Goal: Browse casually

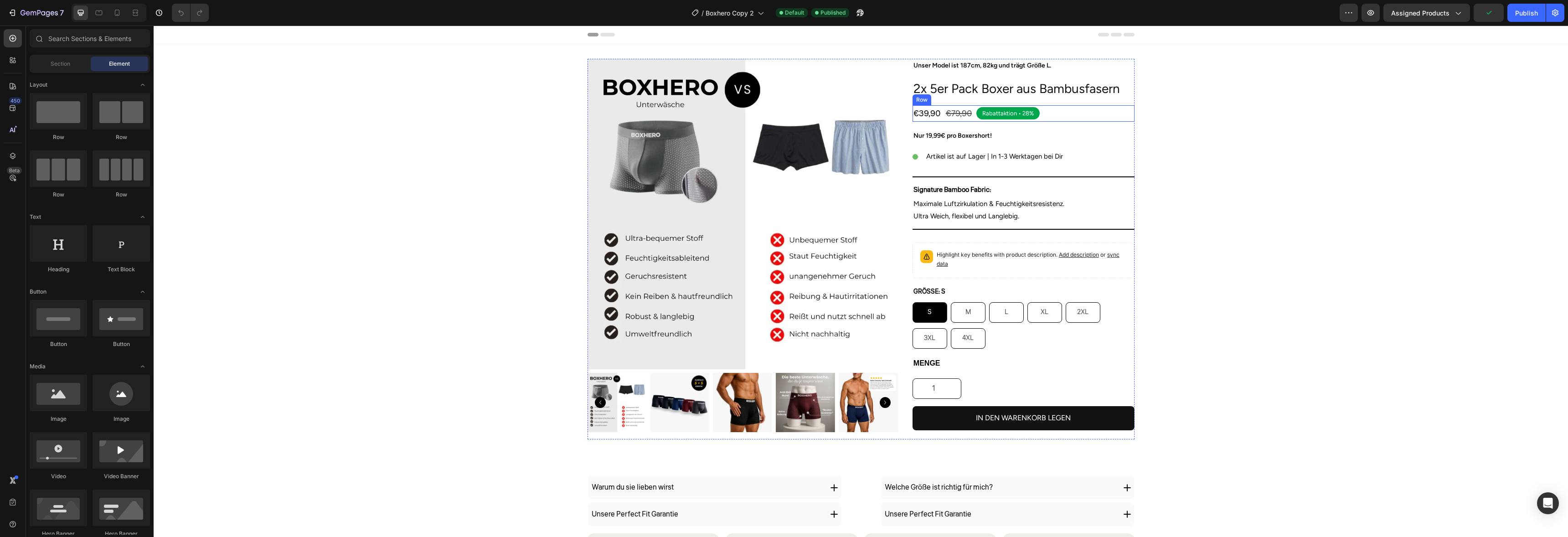
click at [1018, 108] on div "Rabattaktion • 28% Text Block Row" at bounding box center [1008, 113] width 63 height 12
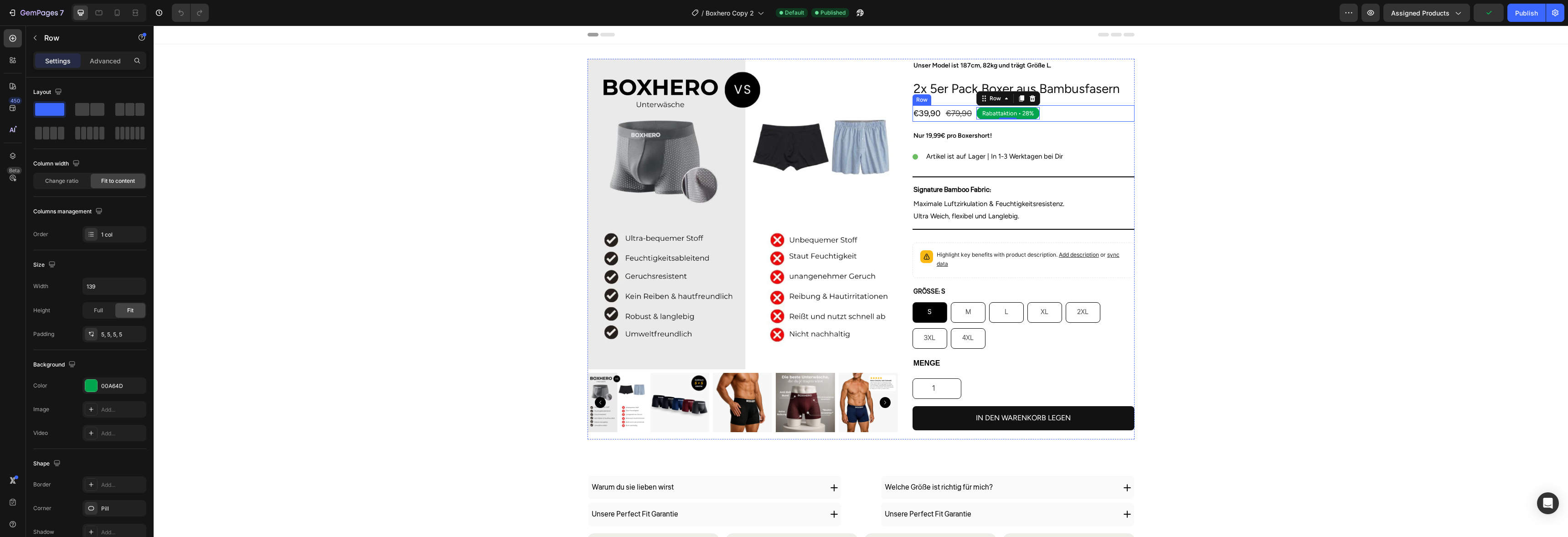
click at [1095, 116] on div "€39,90 Product Price Product Price €79,90 Product Price Product Price Rabattakt…" at bounding box center [1023, 113] width 222 height 16
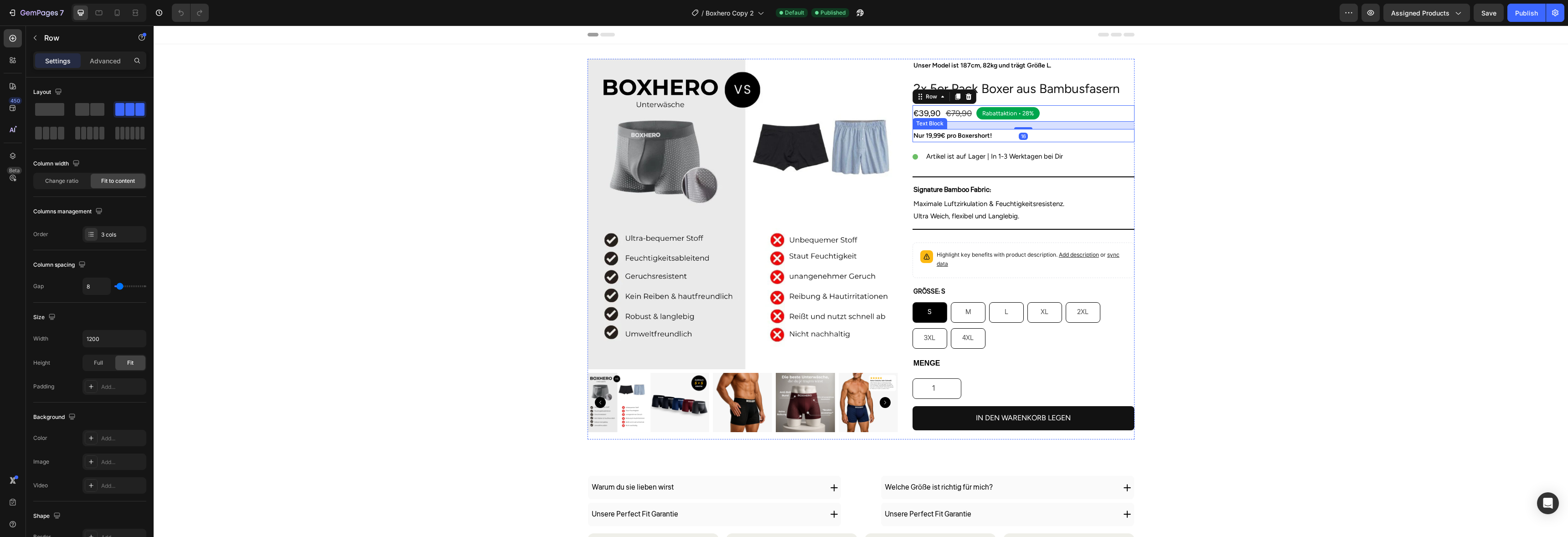
click at [990, 138] on p "Nur 19,99€ pro Boxershort!" at bounding box center [1024, 135] width 220 height 12
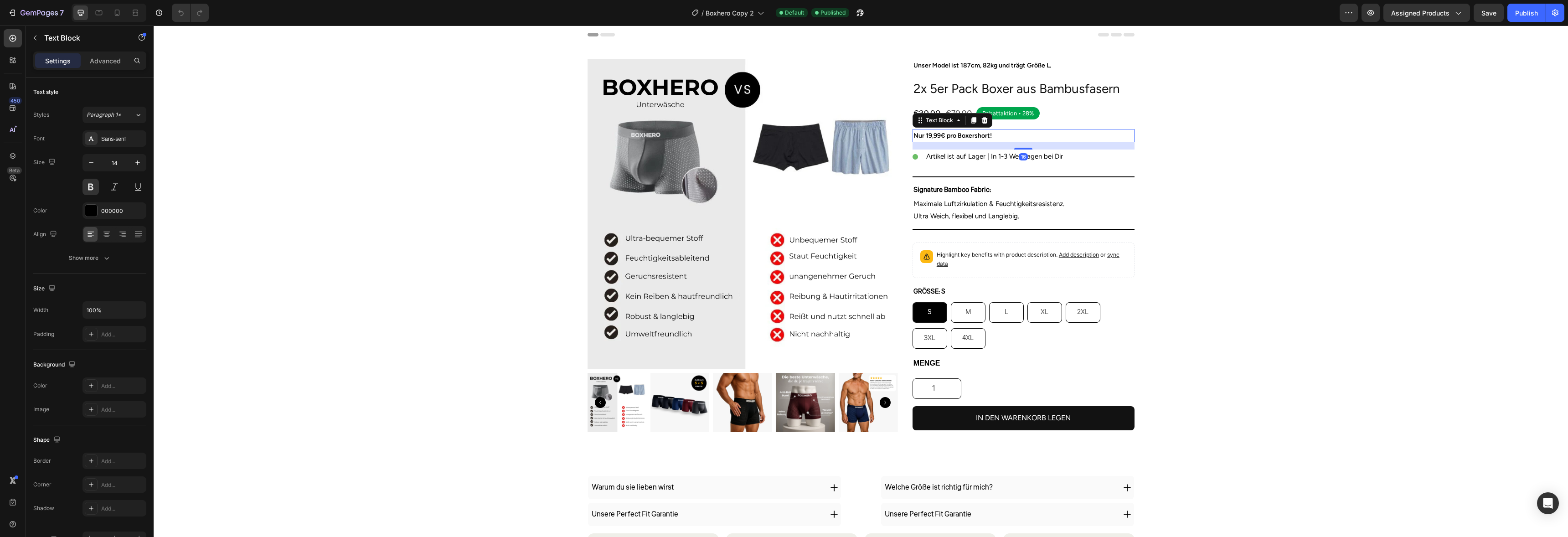
click at [990, 138] on p "Nur 19,99€ pro Boxershort!" at bounding box center [1024, 135] width 220 height 12
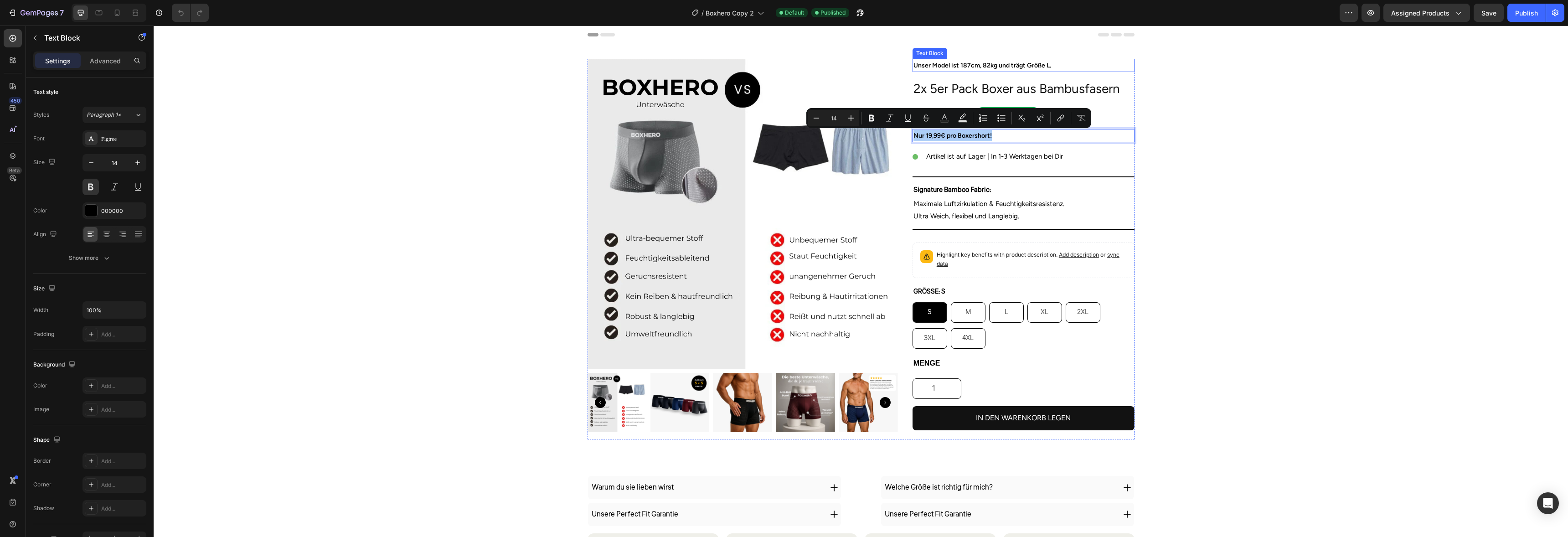
click at [1021, 68] on p "Unser Model ist 187cm, 82kg und trägt Größe L." at bounding box center [1024, 65] width 220 height 12
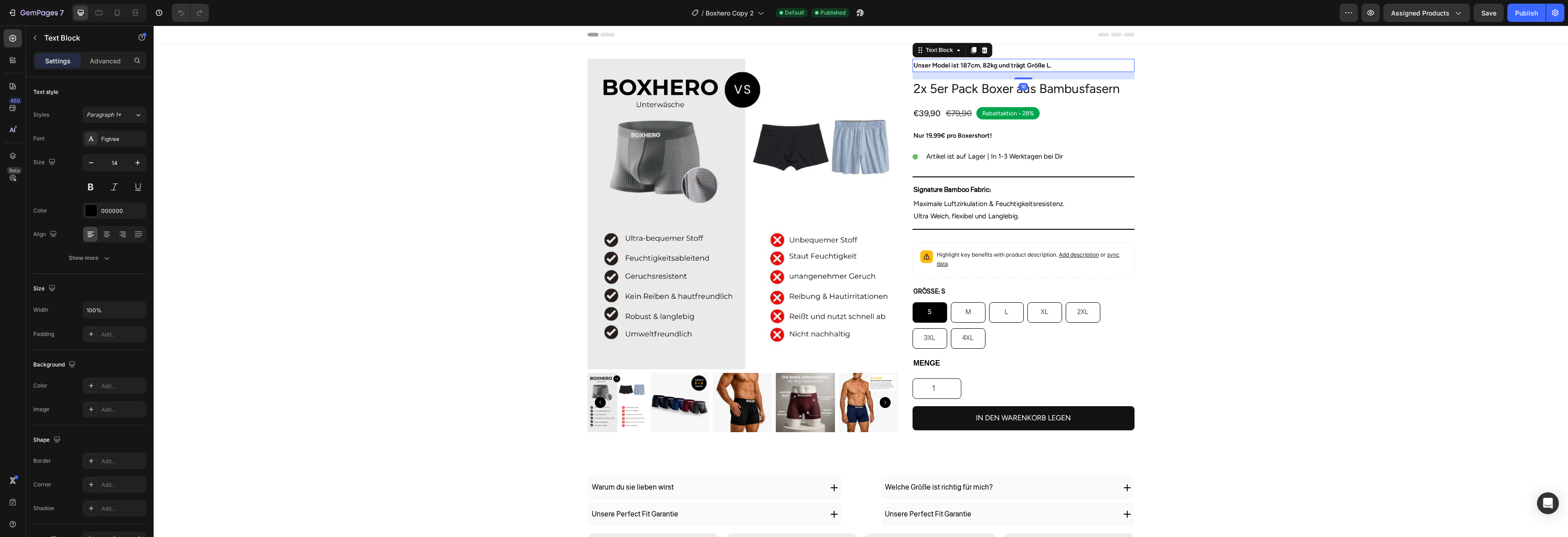
click at [1021, 68] on p "Unser Model ist 187cm, 82kg und trägt Größe L." at bounding box center [1024, 65] width 220 height 12
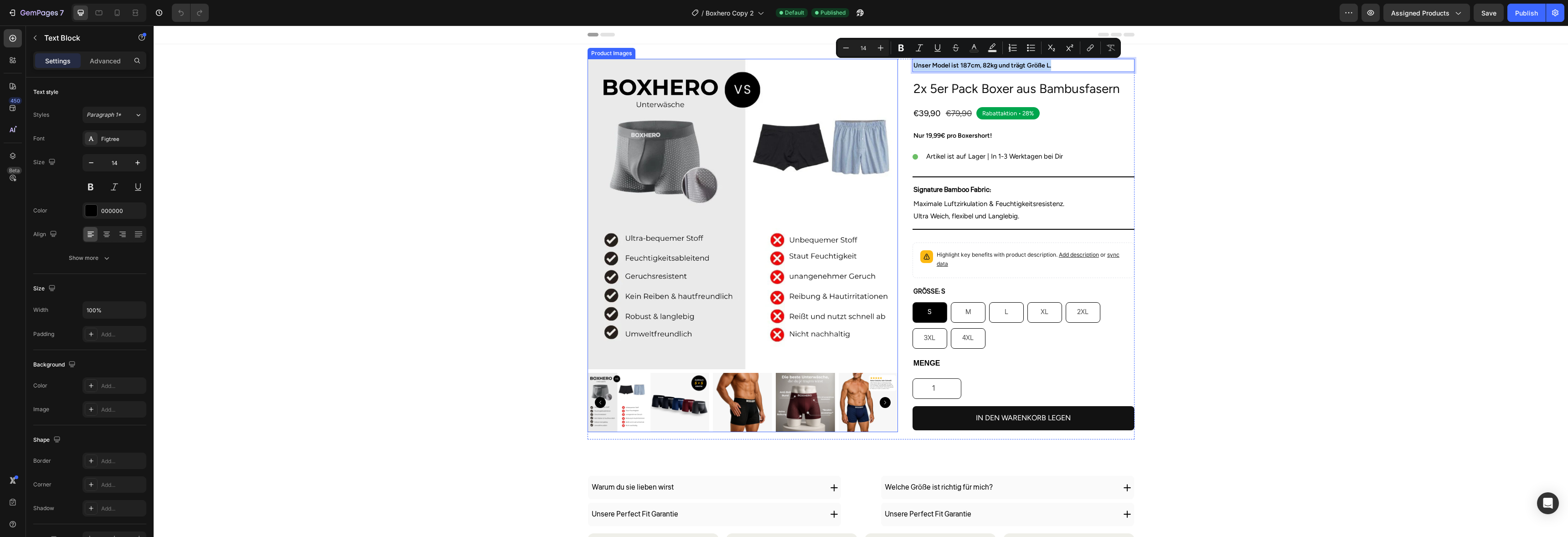
click at [692, 388] on img at bounding box center [679, 402] width 59 height 59
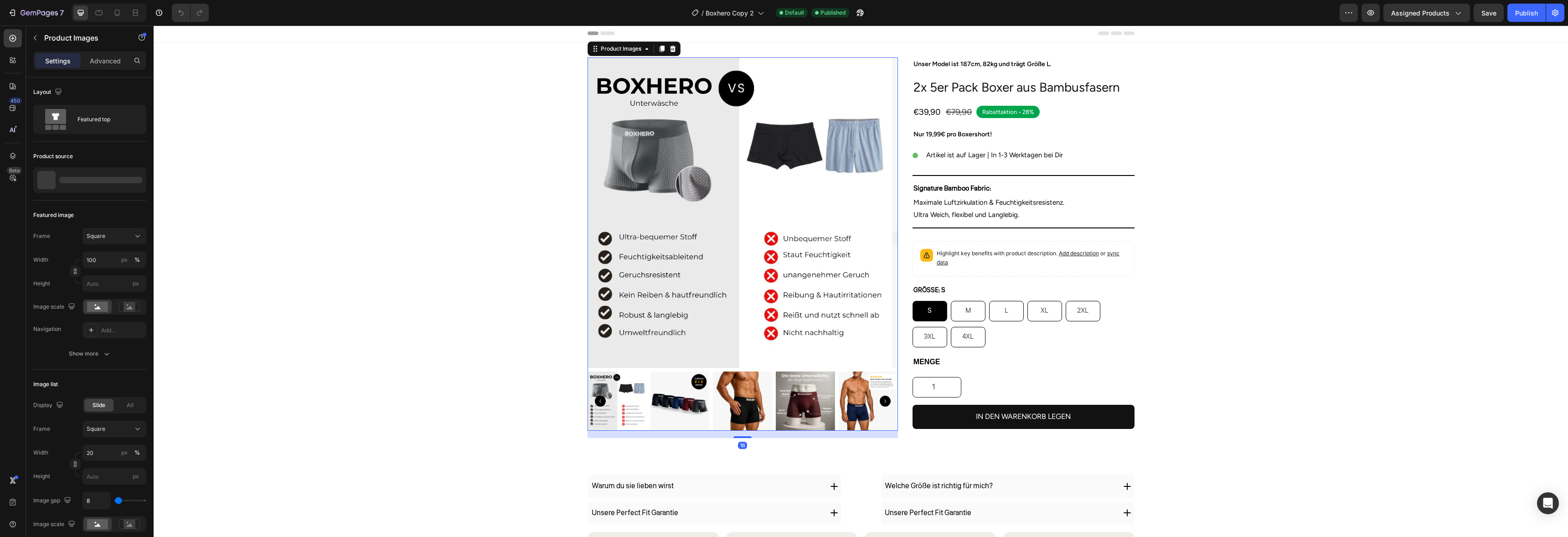
scroll to position [2, 0]
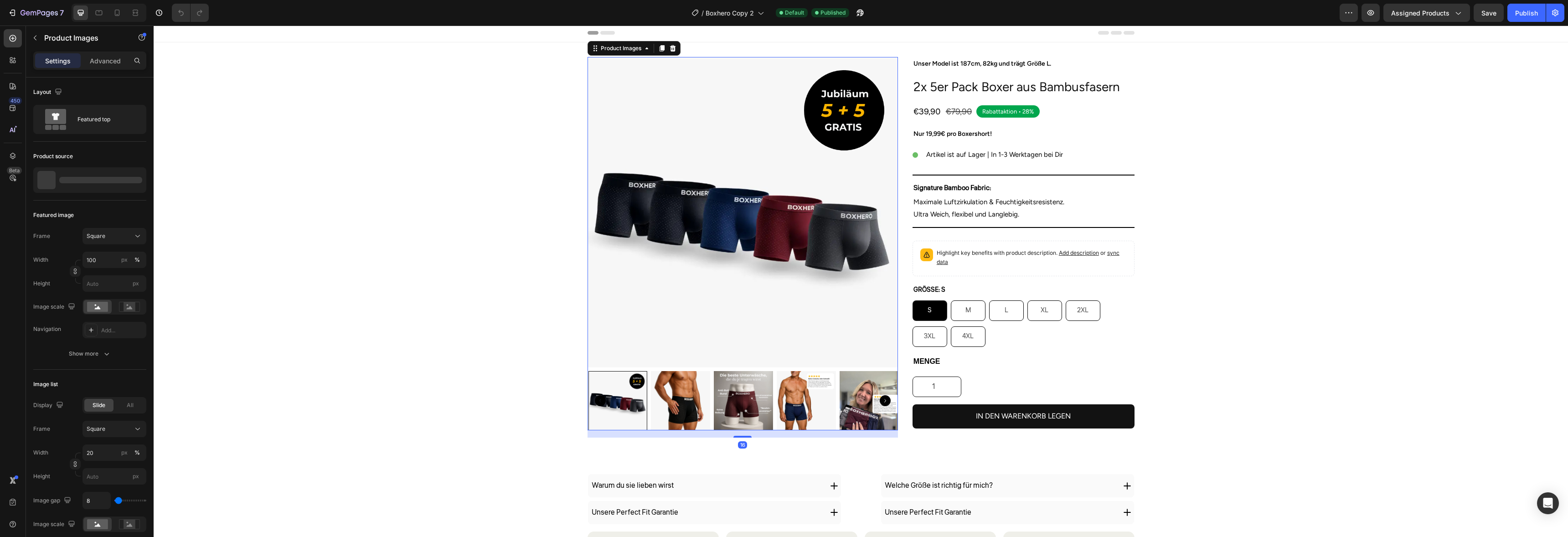
click at [766, 382] on img at bounding box center [743, 401] width 59 height 59
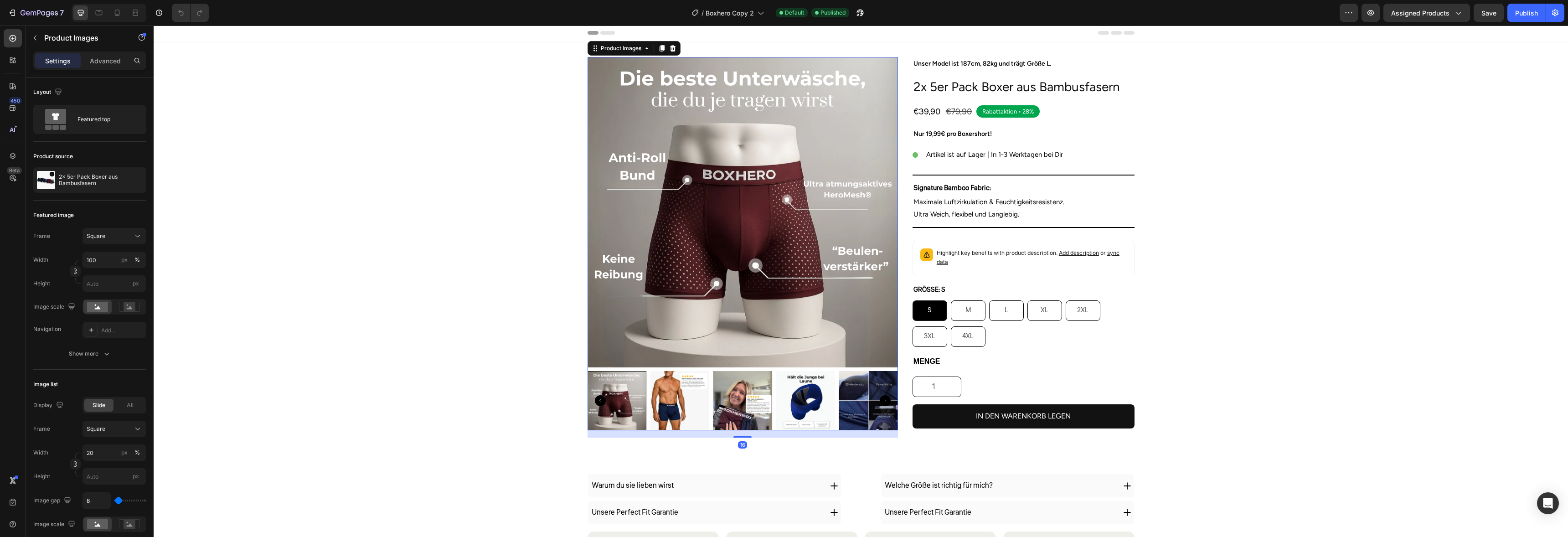
click at [799, 379] on img at bounding box center [805, 401] width 59 height 59
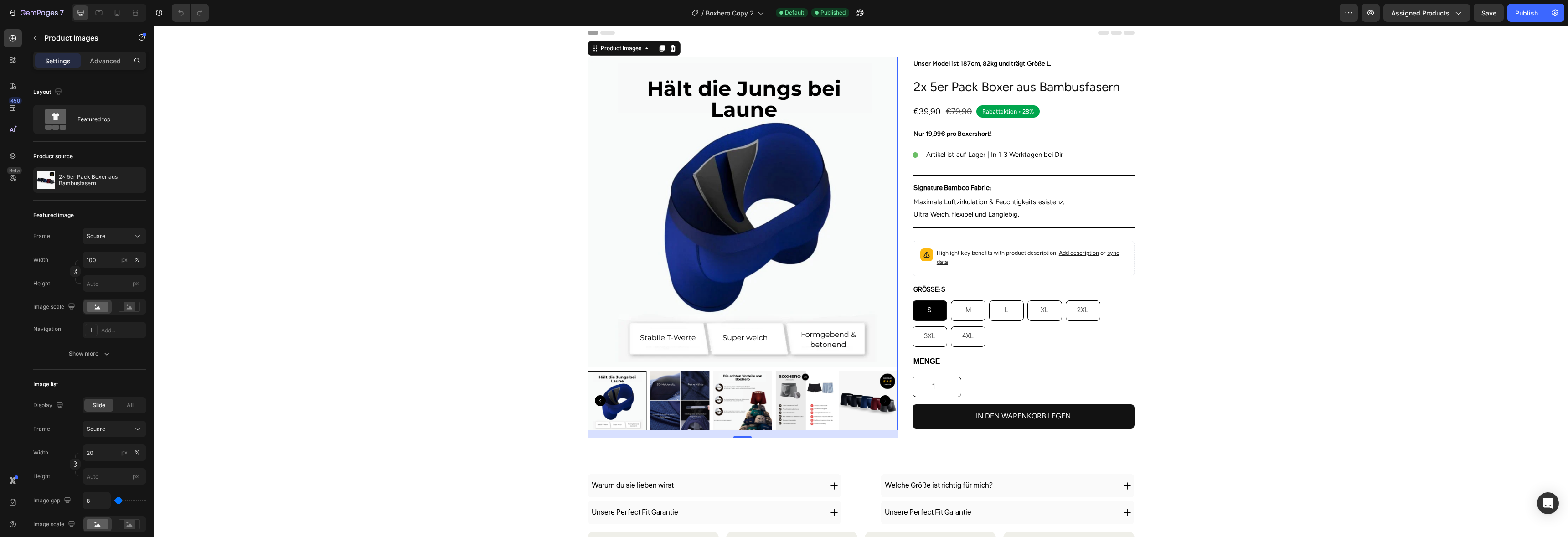
click at [598, 402] on icon "Carousel Back Arrow" at bounding box center [600, 401] width 11 height 11
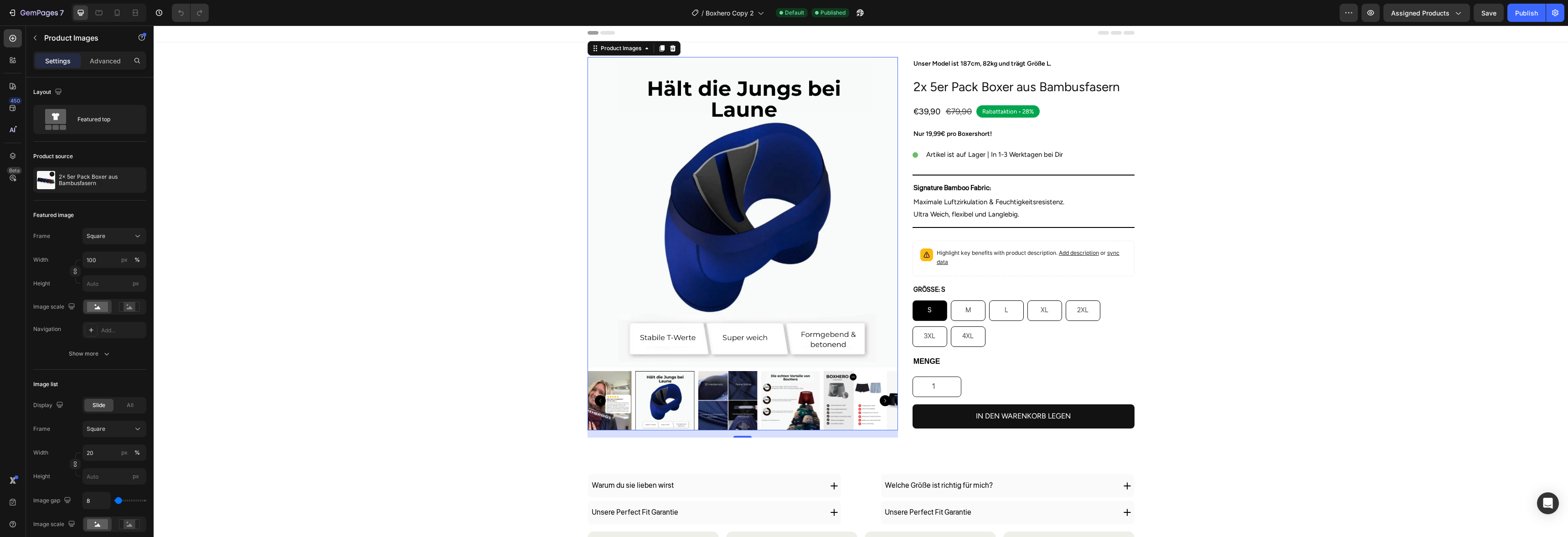
click at [598, 402] on icon "Carousel Back Arrow" at bounding box center [600, 401] width 11 height 11
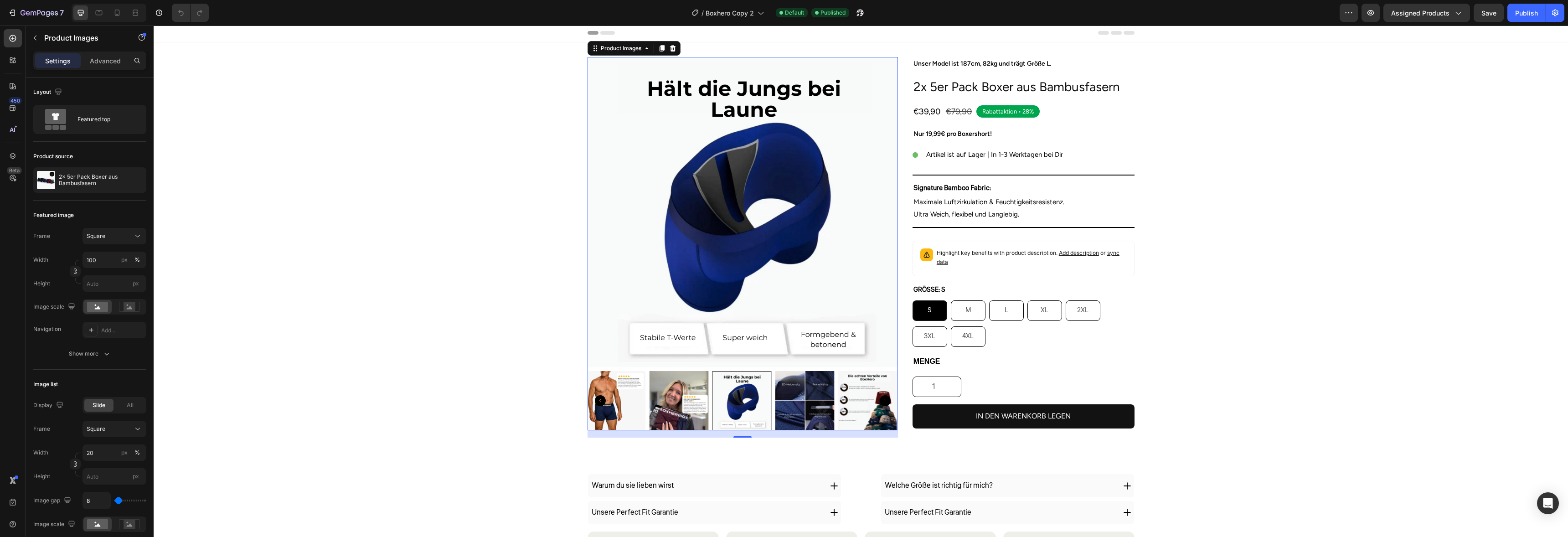
click at [598, 402] on icon "Carousel Back Arrow" at bounding box center [600, 401] width 11 height 11
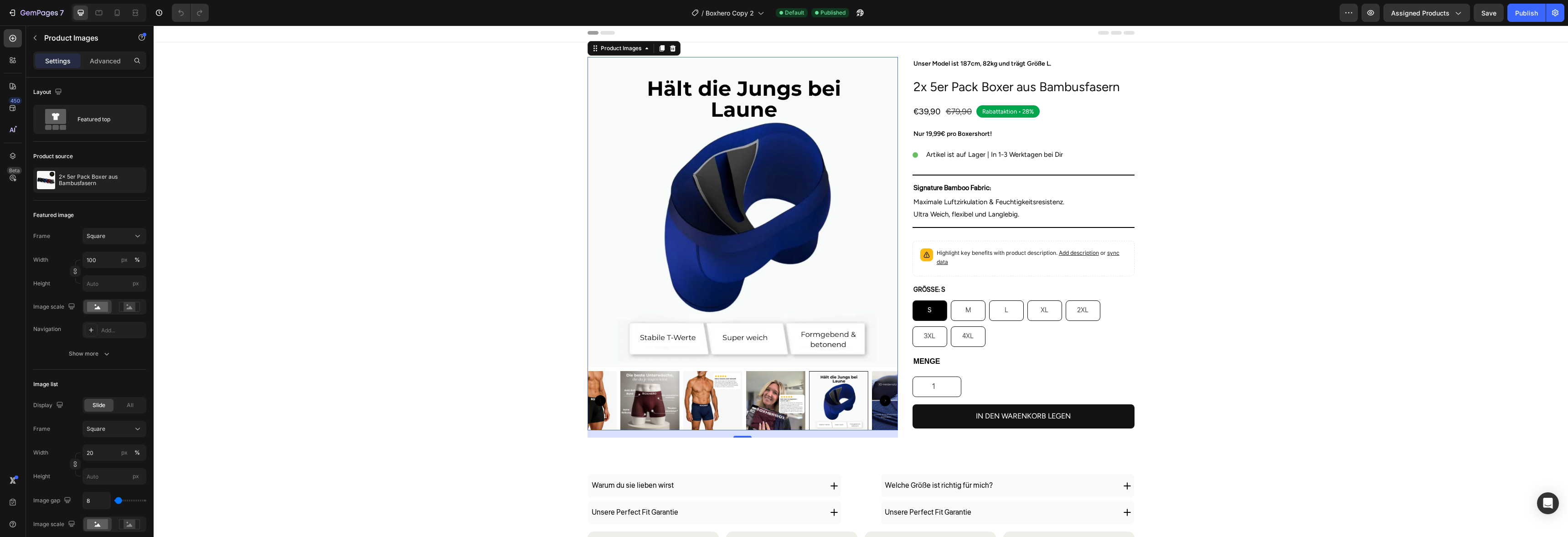
click at [598, 402] on icon "Carousel Back Arrow" at bounding box center [600, 401] width 11 height 11
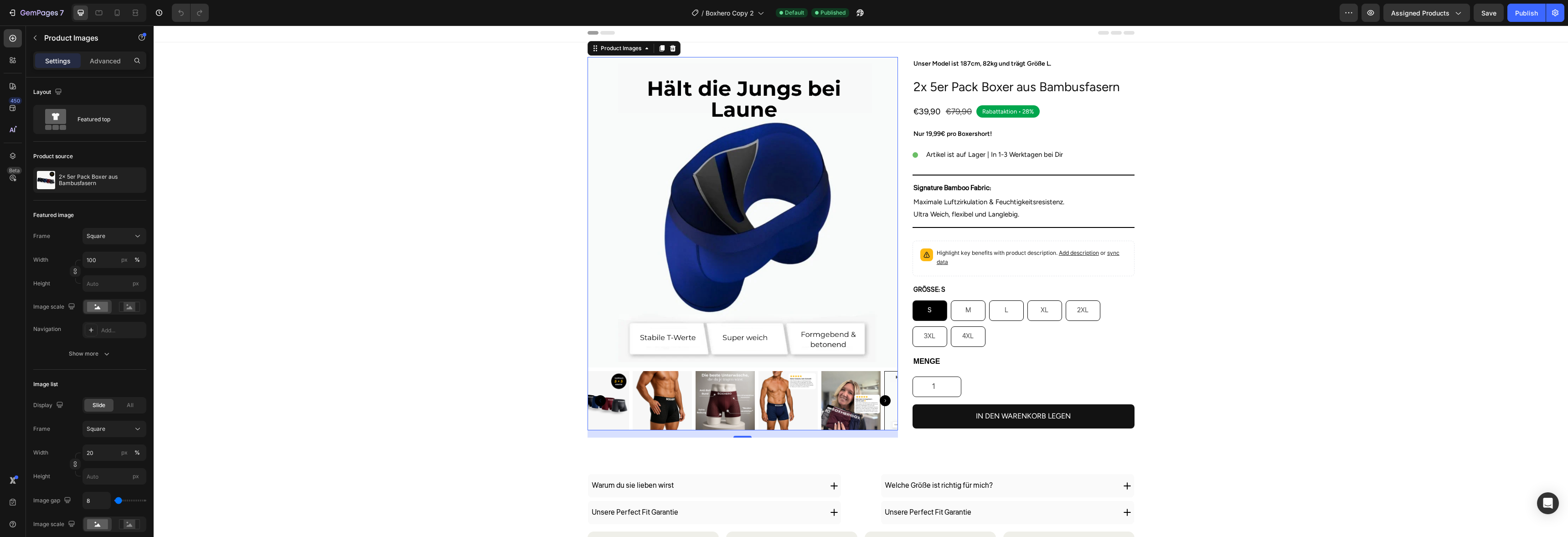
click at [598, 402] on icon "Carousel Back Arrow" at bounding box center [600, 401] width 11 height 11
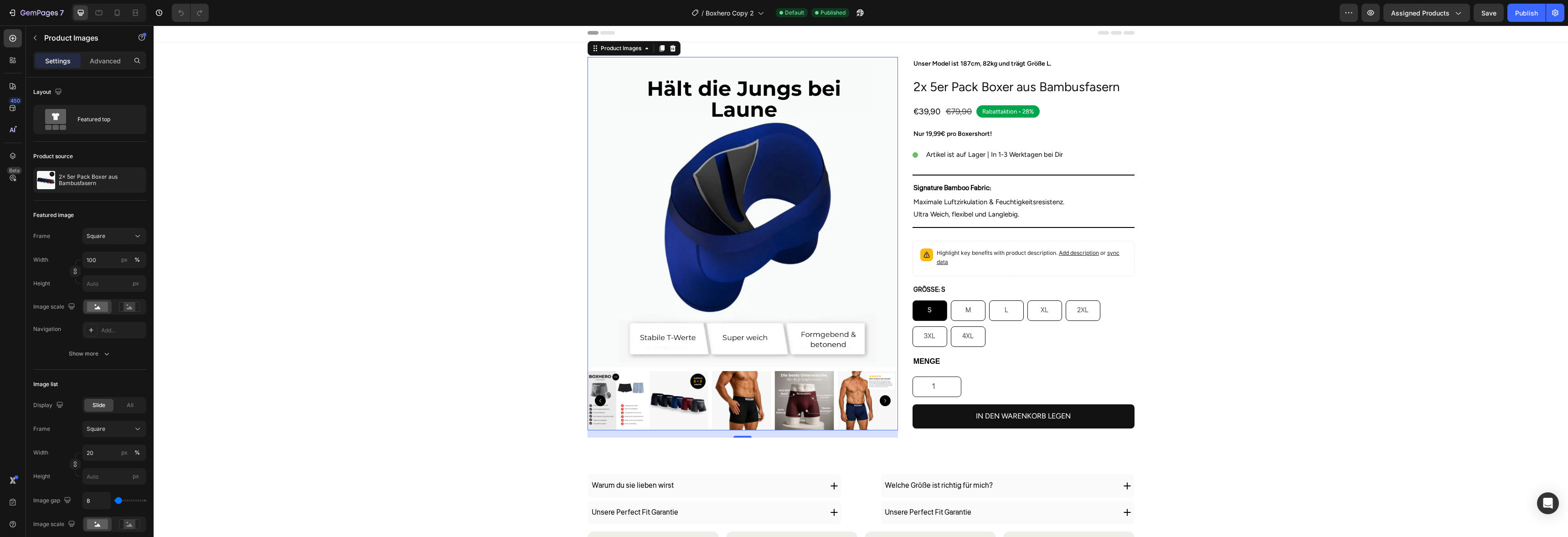
click at [598, 402] on icon "Carousel Back Arrow" at bounding box center [600, 401] width 11 height 11
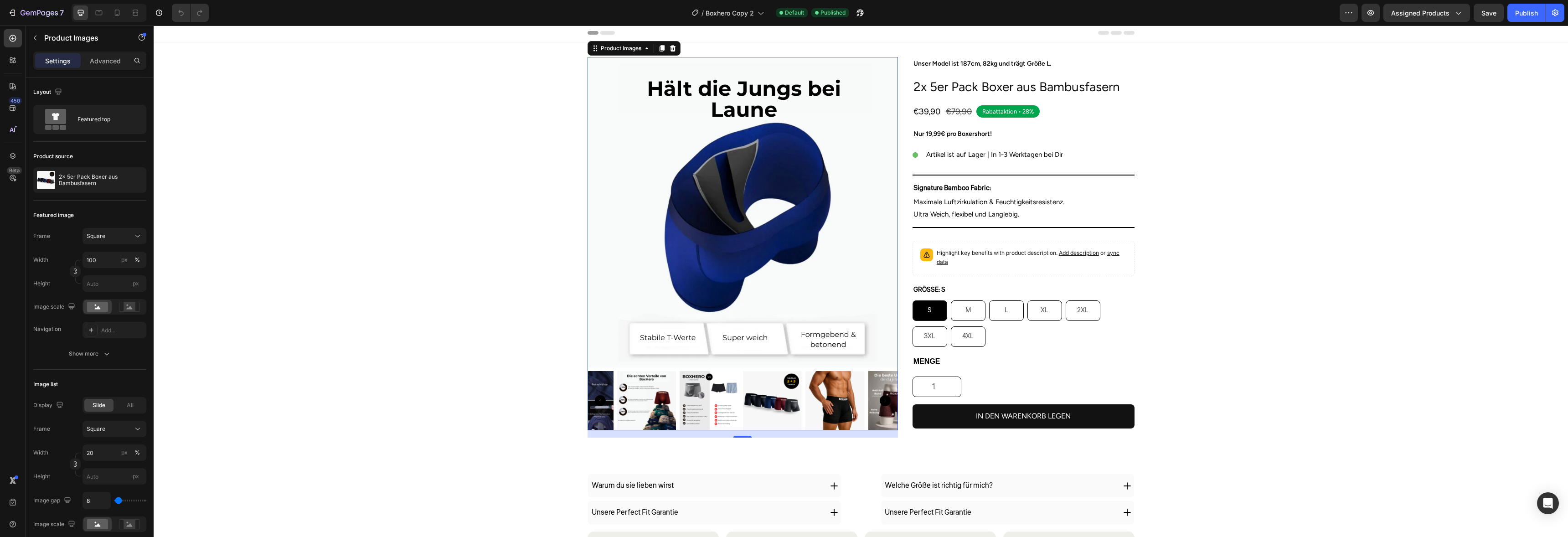
click at [598, 402] on icon "Carousel Back Arrow" at bounding box center [600, 401] width 11 height 11
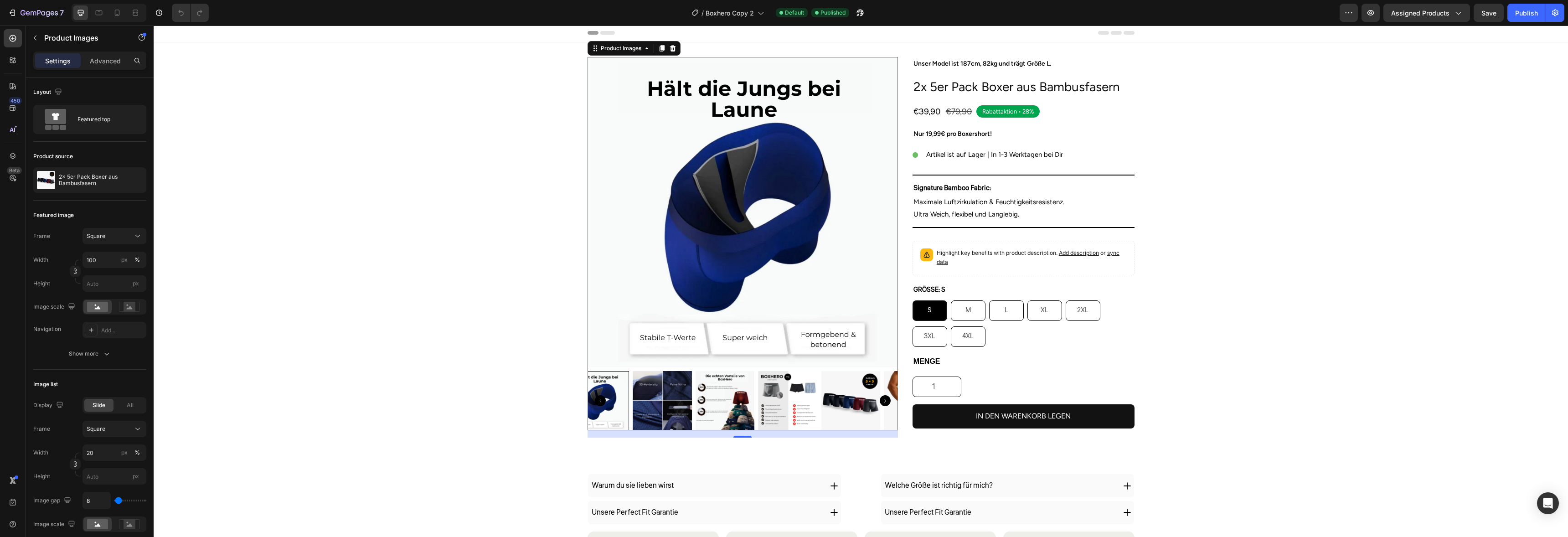
click at [598, 402] on icon "Carousel Back Arrow" at bounding box center [600, 401] width 11 height 11
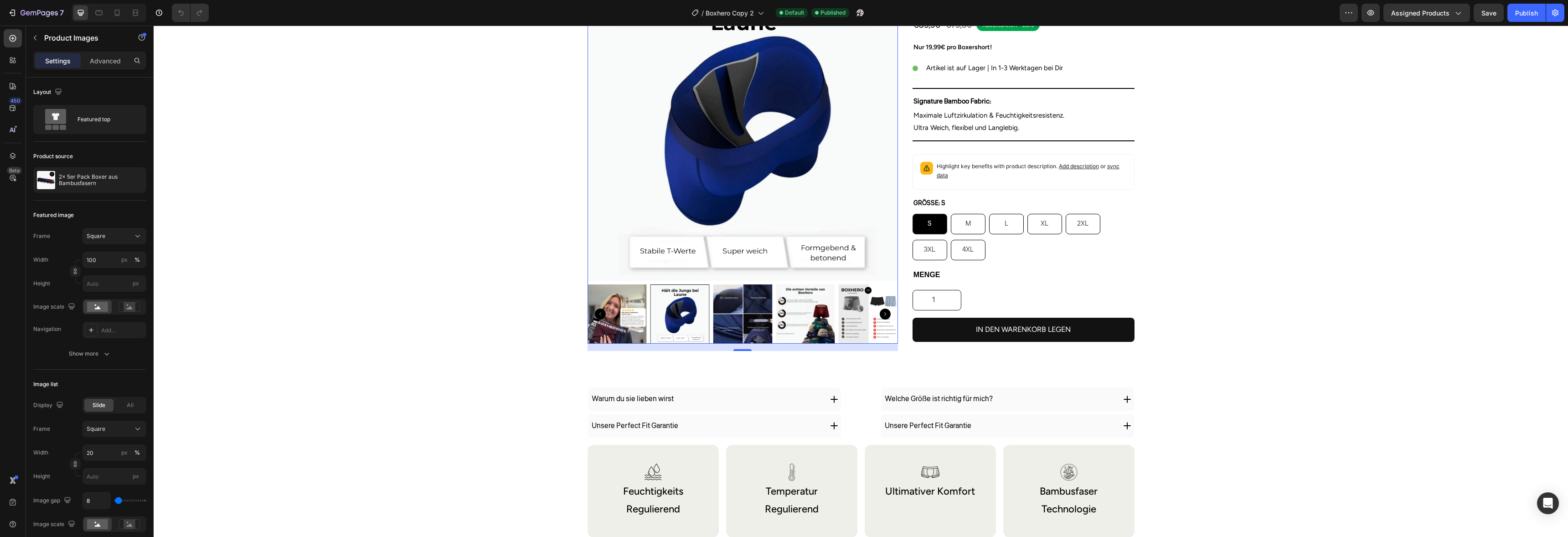
scroll to position [75, 0]
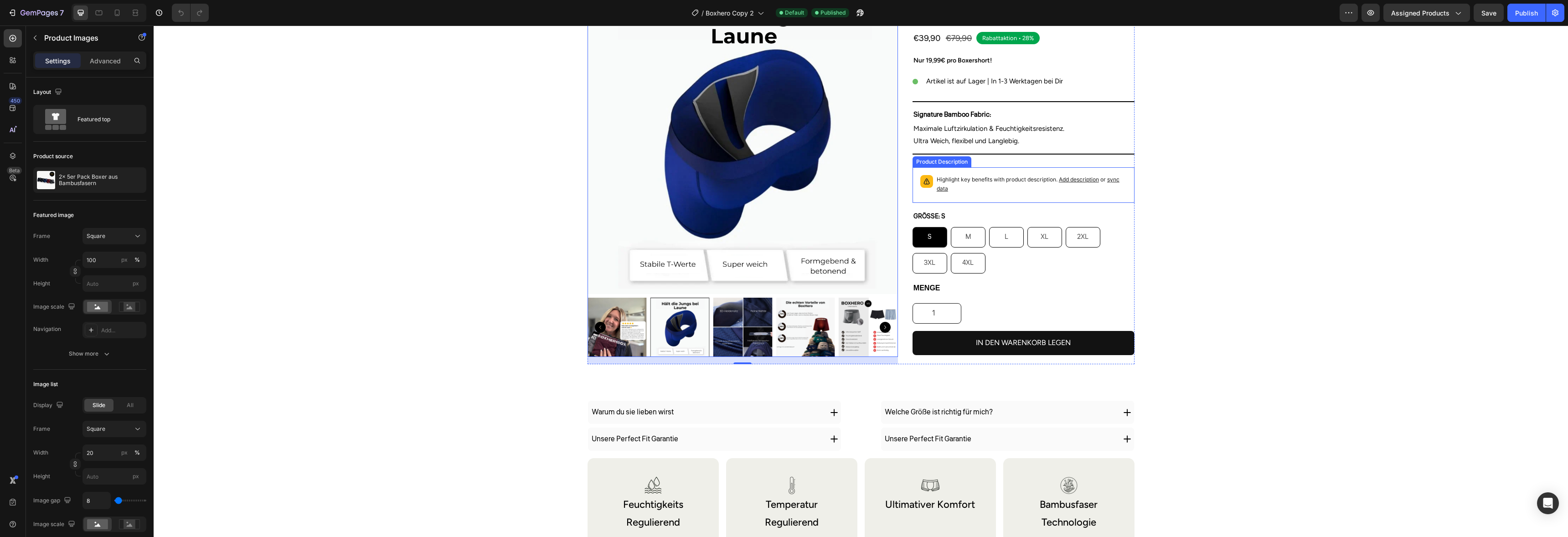
click at [937, 177] on p "Highlight key benefits with product description. Add description or sync data" at bounding box center [1032, 184] width 190 height 18
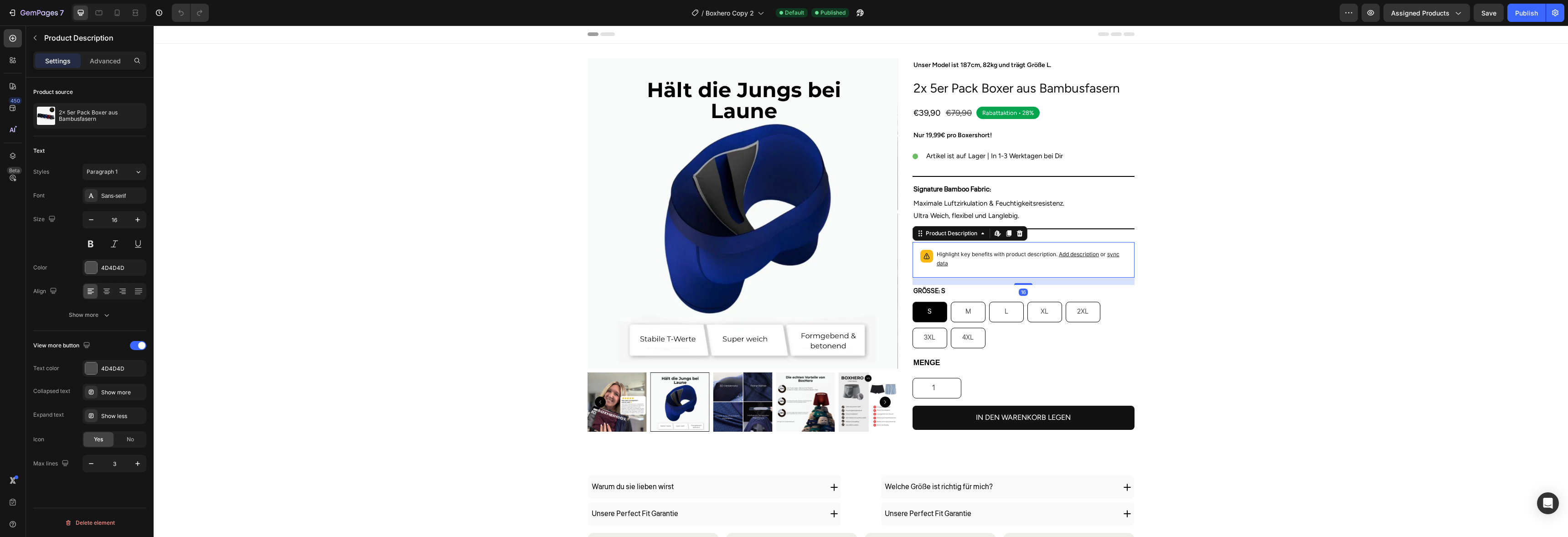
scroll to position [0, 0]
click at [686, 409] on div at bounding box center [679, 402] width 59 height 59
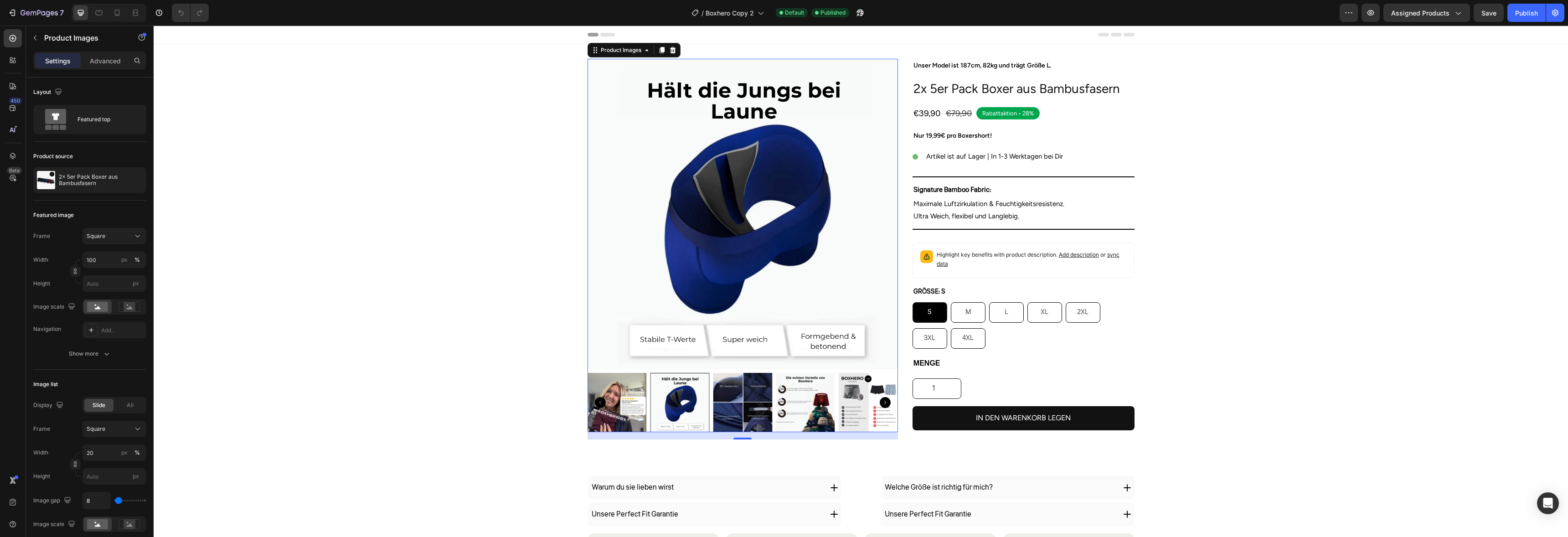
click at [601, 409] on img at bounding box center [617, 402] width 59 height 59
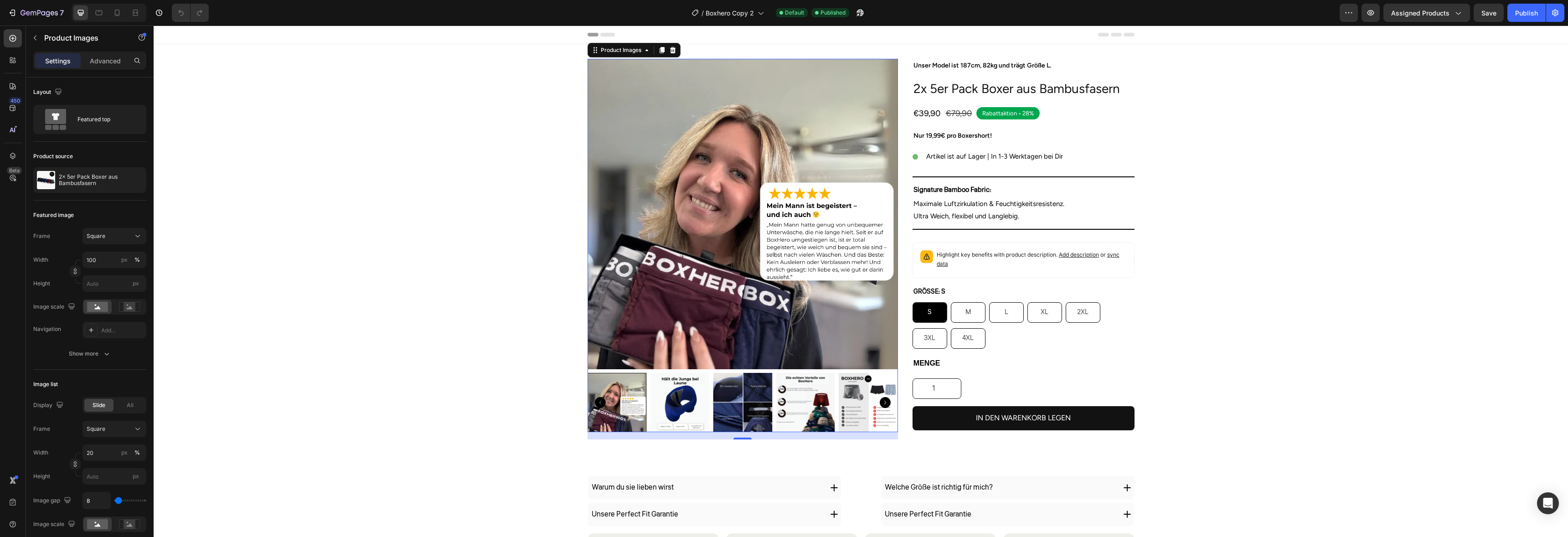
click at [595, 406] on icon "Carousel Back Arrow" at bounding box center [600, 402] width 11 height 11
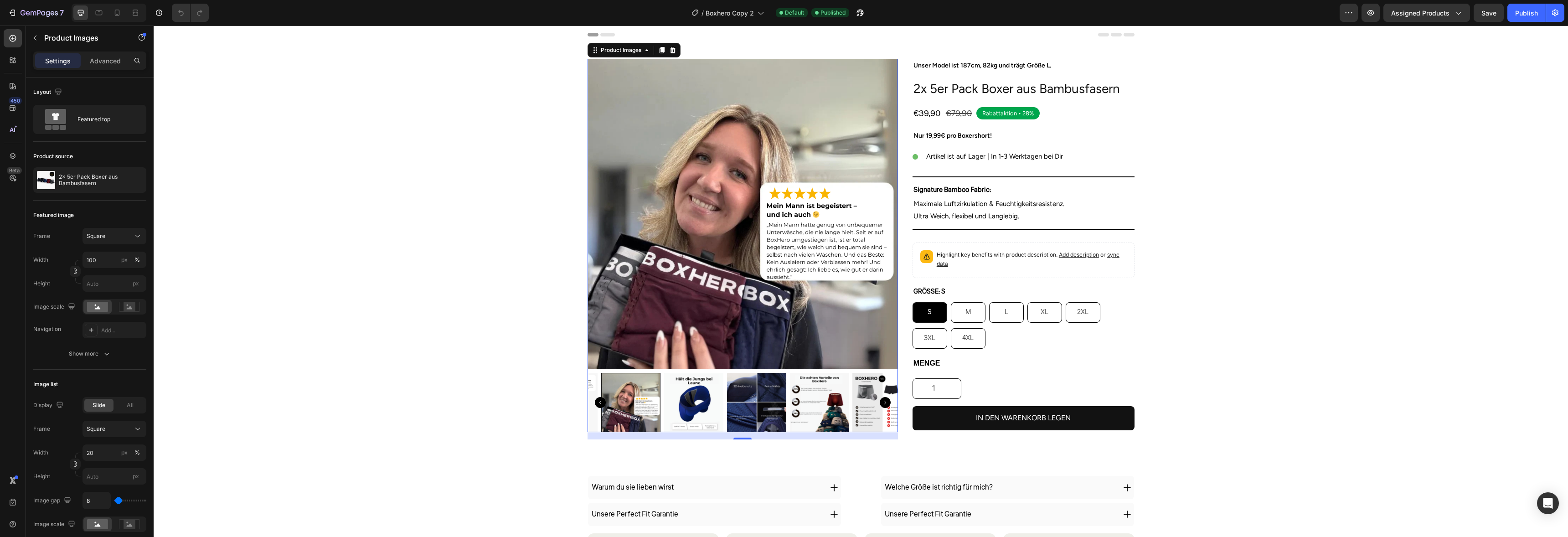
click at [595, 406] on icon "Carousel Back Arrow" at bounding box center [600, 402] width 11 height 11
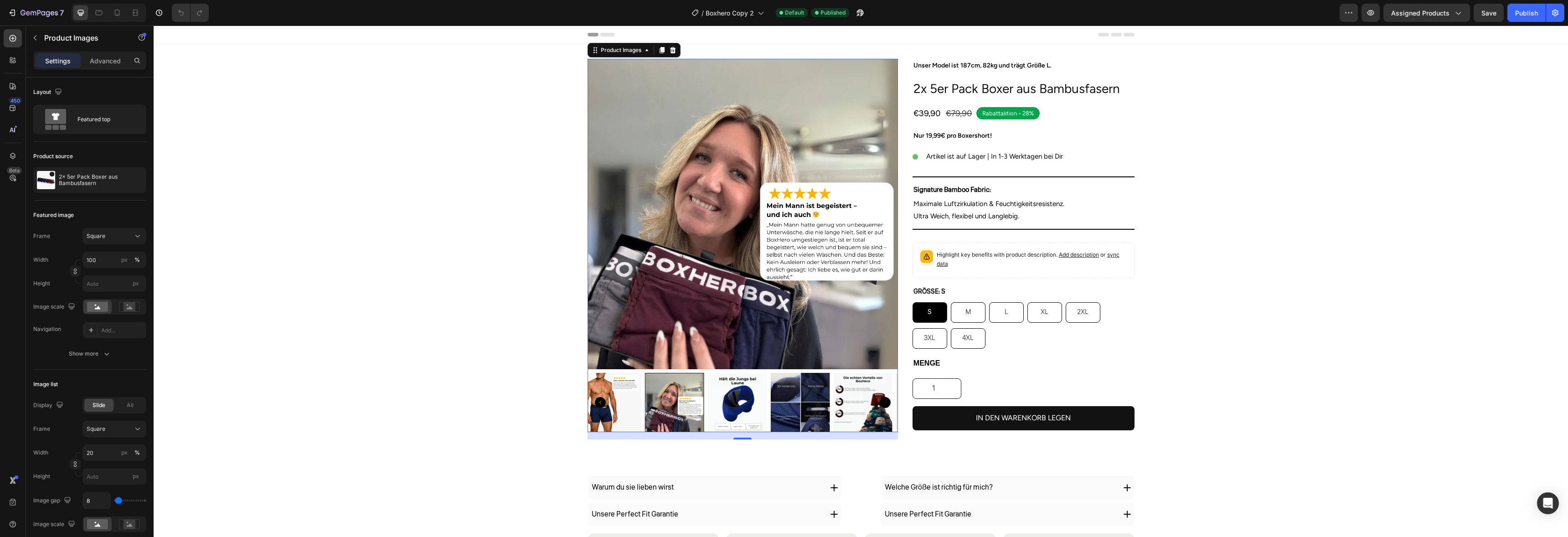
click at [595, 406] on icon "Carousel Back Arrow" at bounding box center [600, 402] width 11 height 11
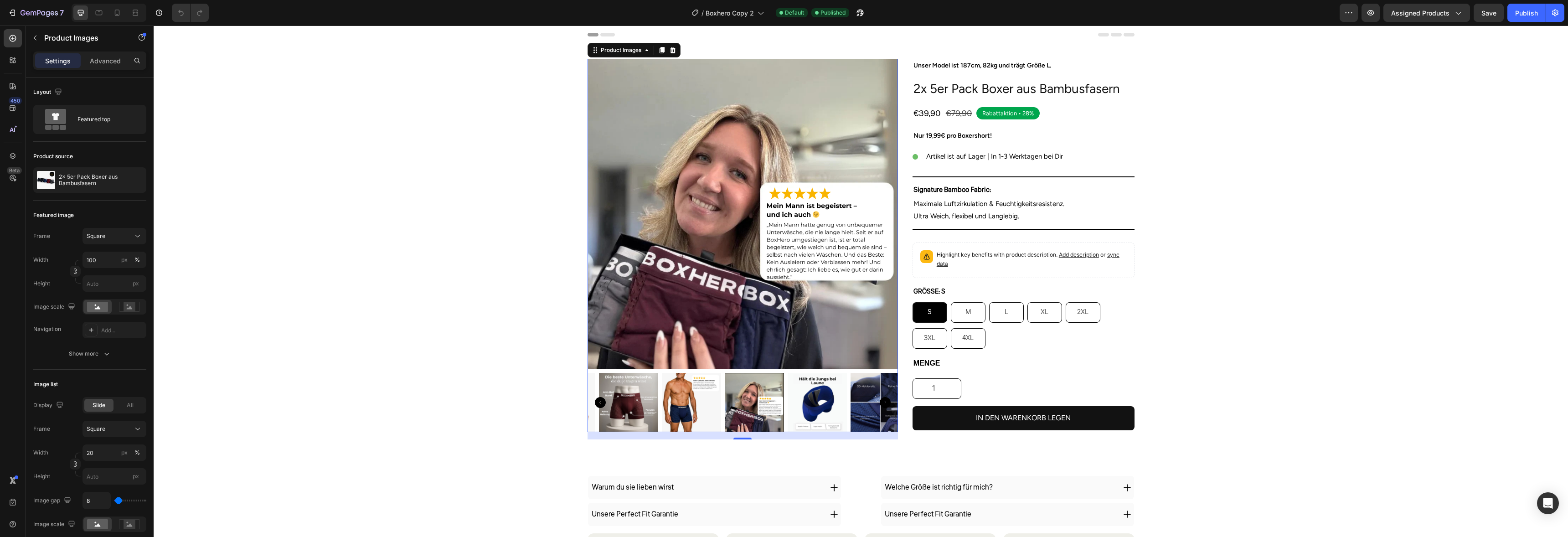
click at [595, 406] on icon "Carousel Back Arrow" at bounding box center [600, 402] width 11 height 11
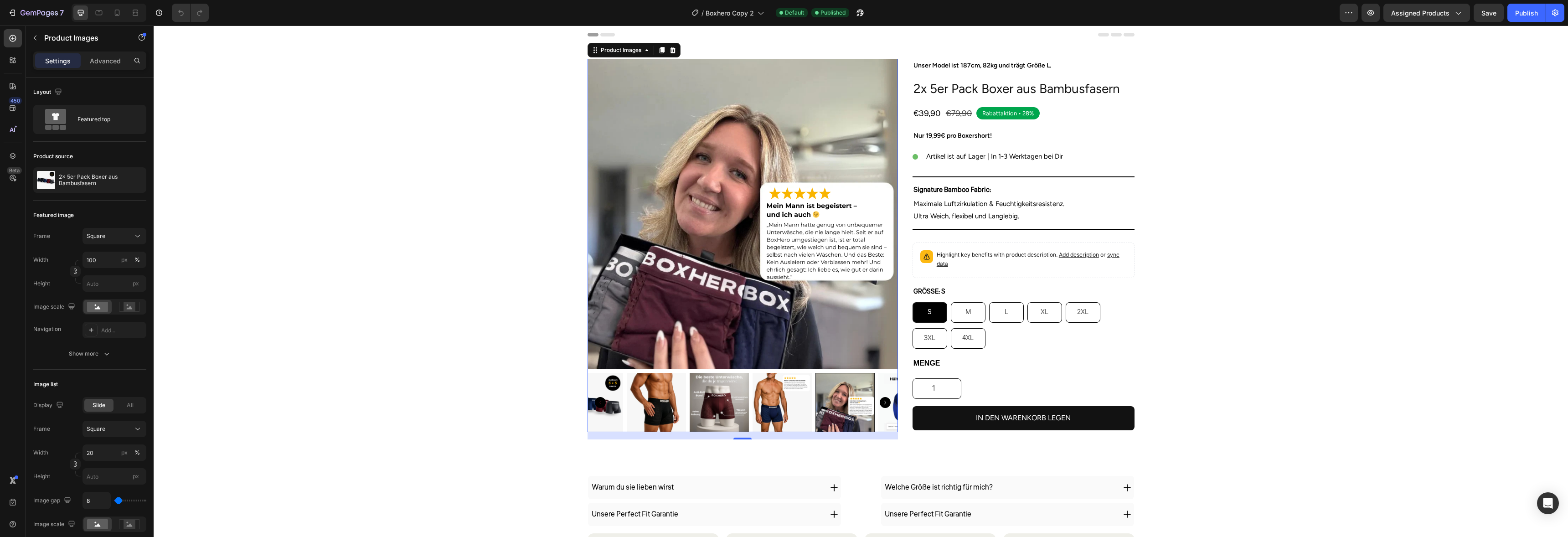
click at [595, 406] on icon "Carousel Back Arrow" at bounding box center [600, 402] width 11 height 11
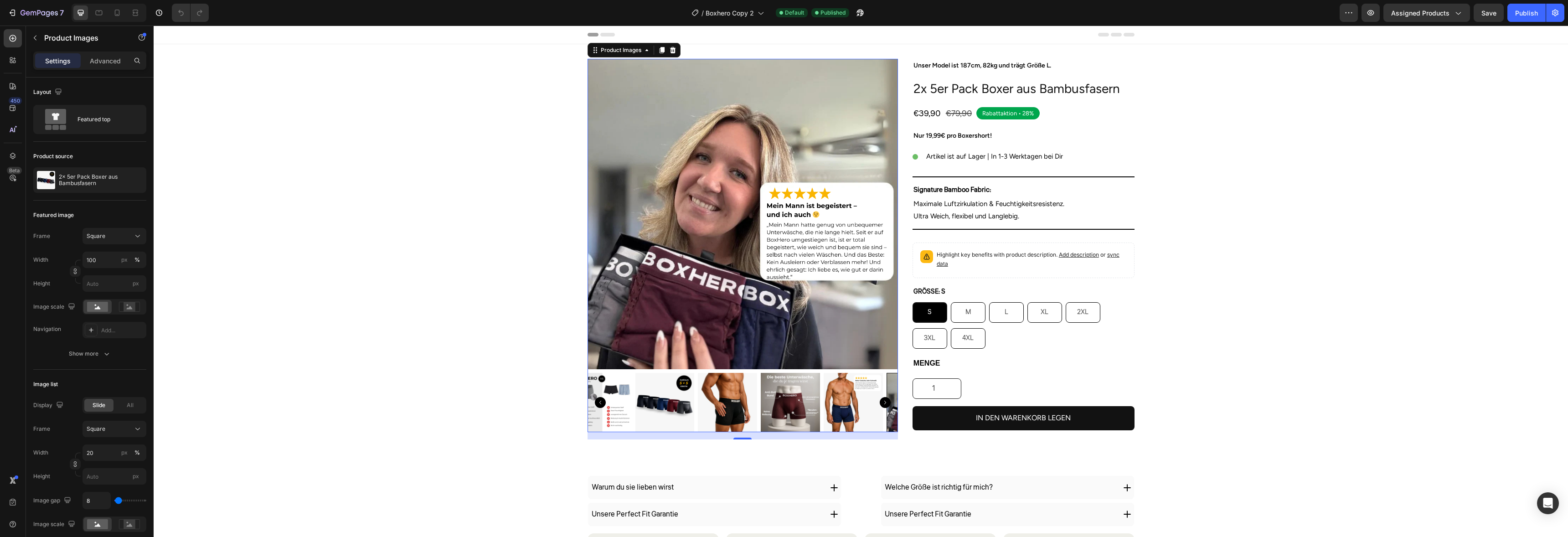
click at [595, 406] on icon "Carousel Back Arrow" at bounding box center [600, 402] width 11 height 11
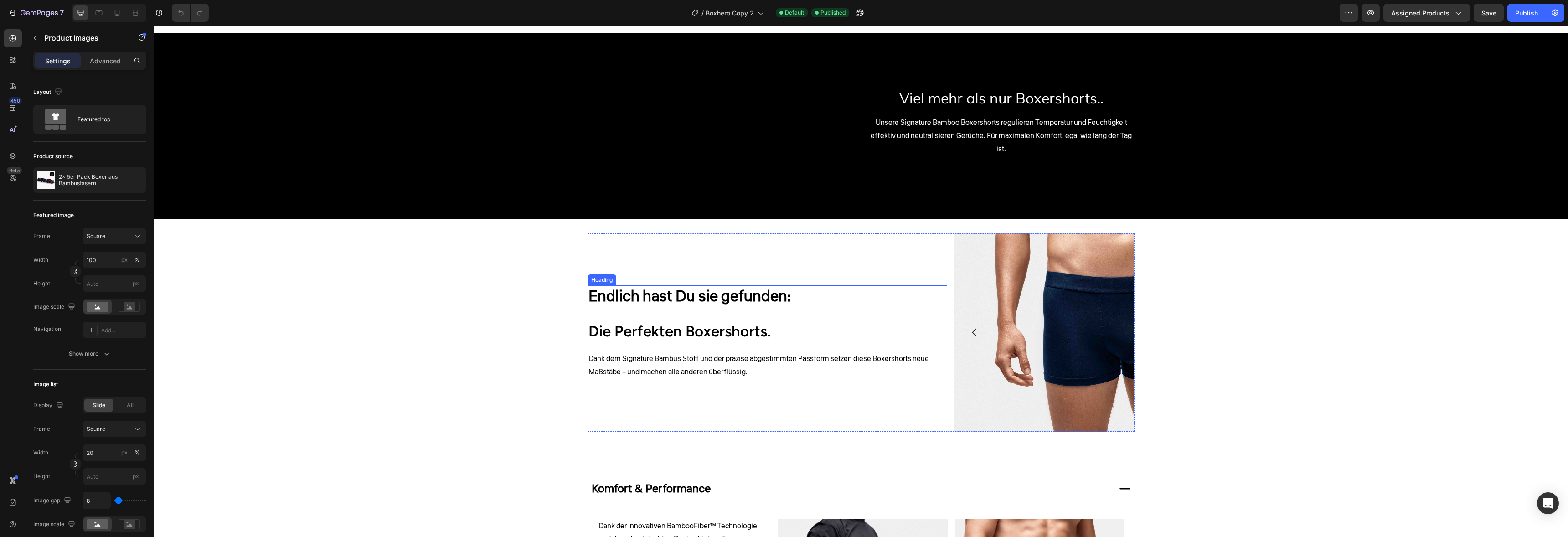
scroll to position [574, 0]
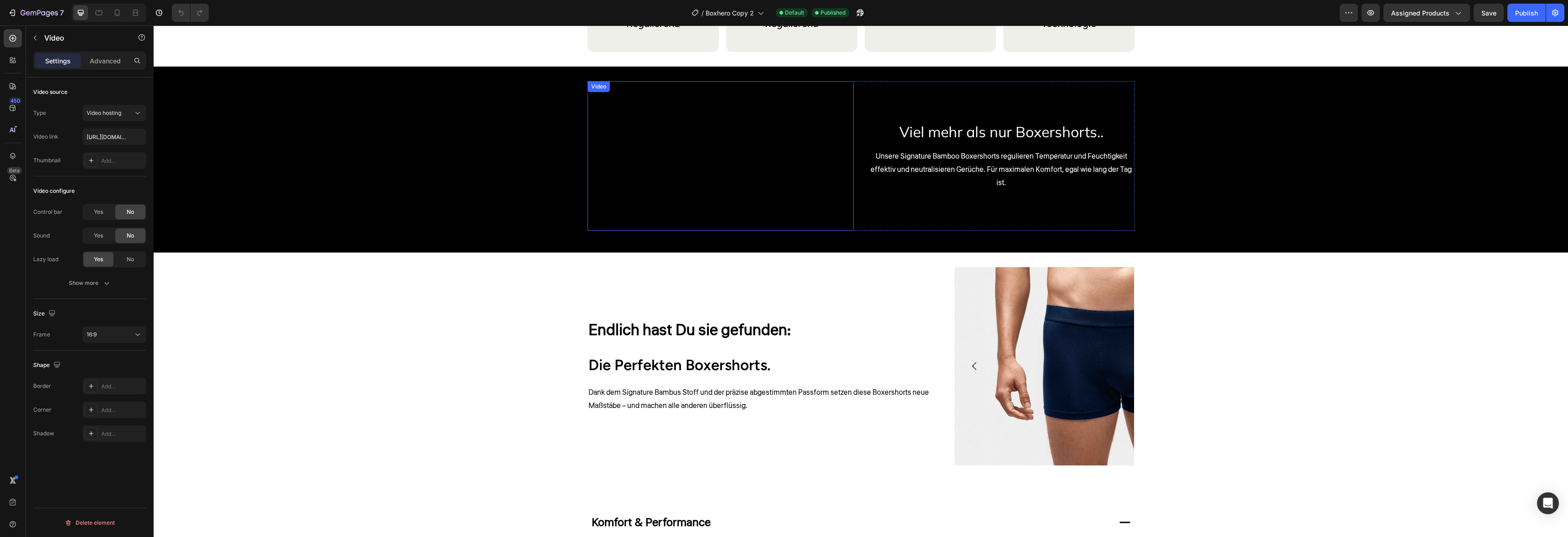
click at [791, 170] on video at bounding box center [720, 156] width 266 height 150
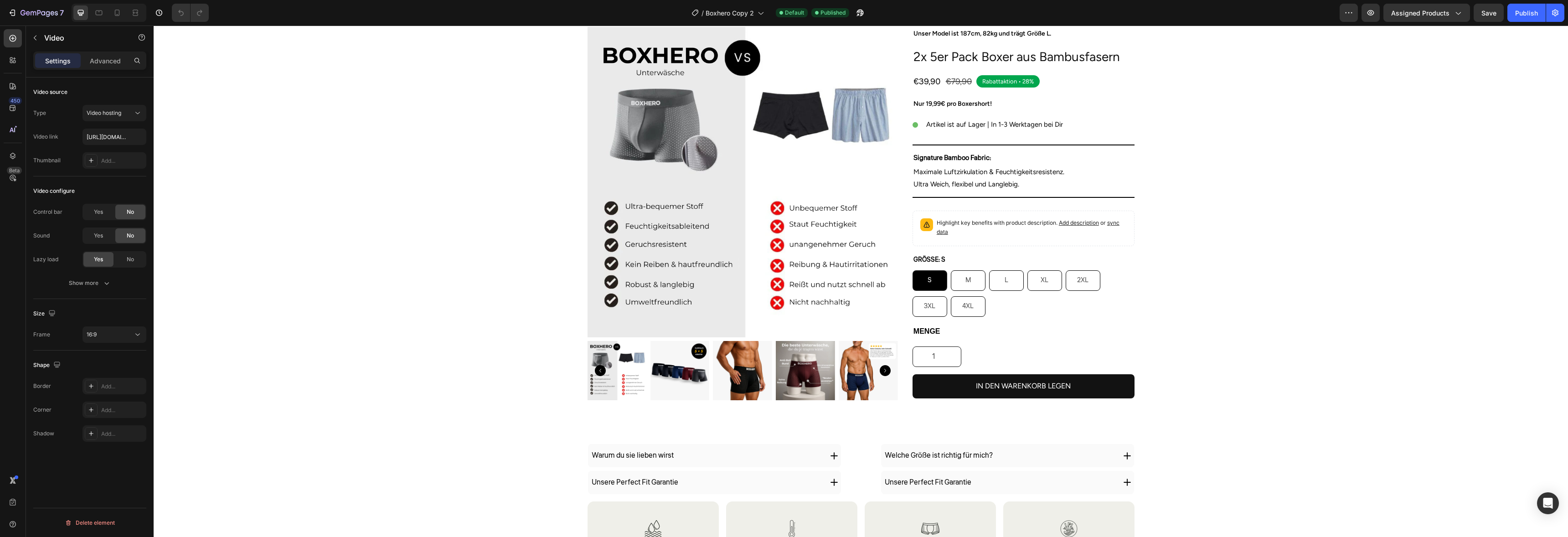
scroll to position [0, 0]
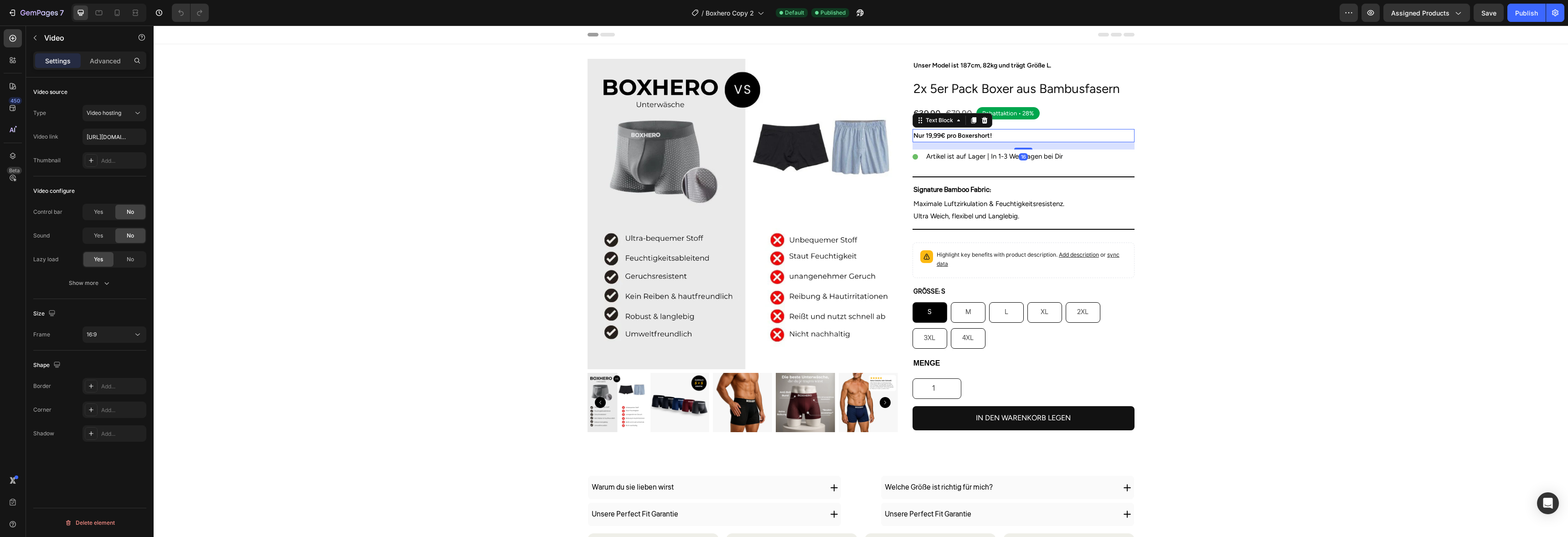
click at [956, 135] on p "Nur 19,99€ pro Boxershort!" at bounding box center [1024, 135] width 220 height 12
